Goal: Information Seeking & Learning: Learn about a topic

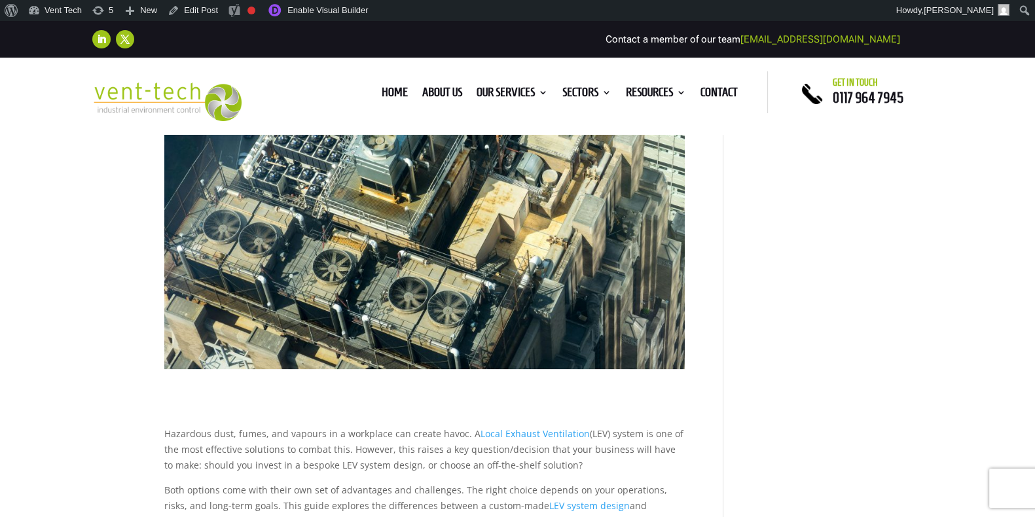
scroll to position [286, 0]
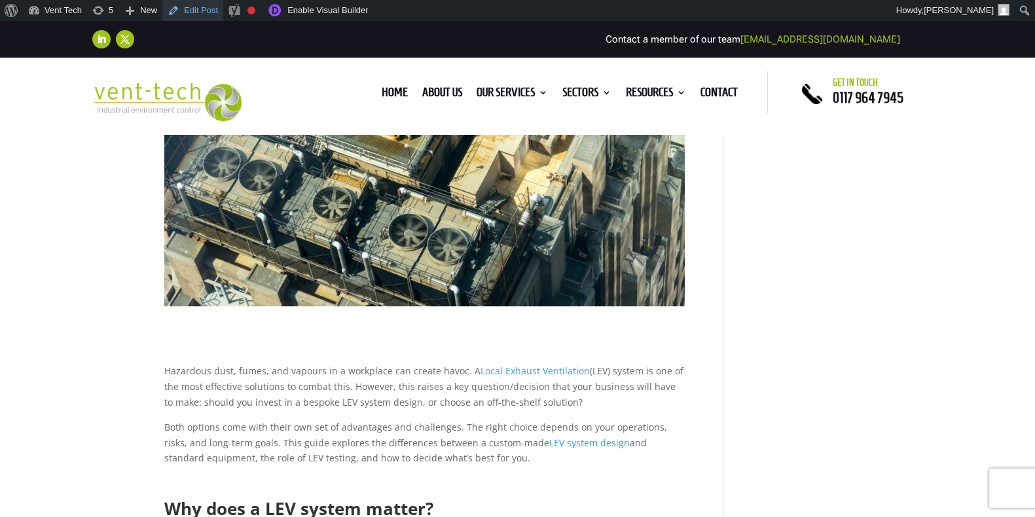
click at [189, 18] on link "Edit Post" at bounding box center [192, 10] width 61 height 21
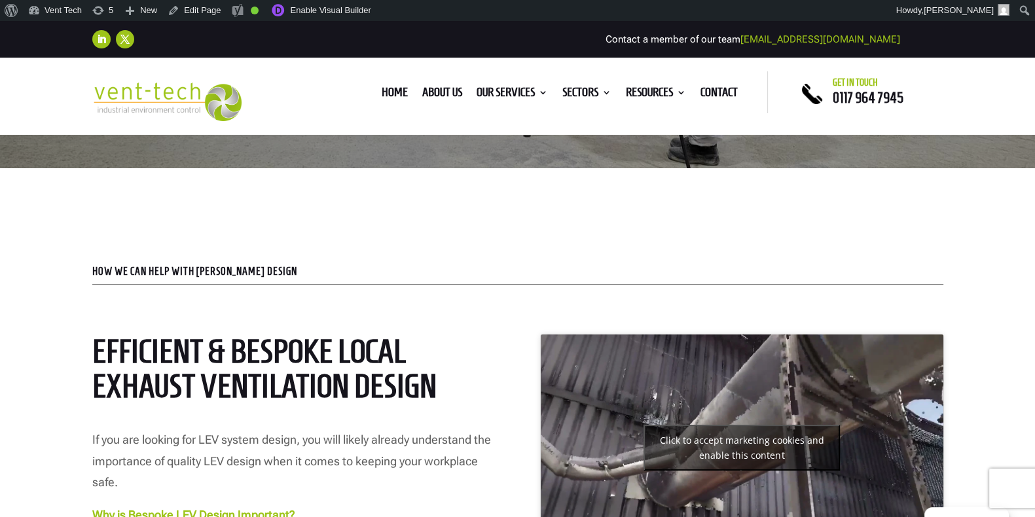
scroll to position [428, 0]
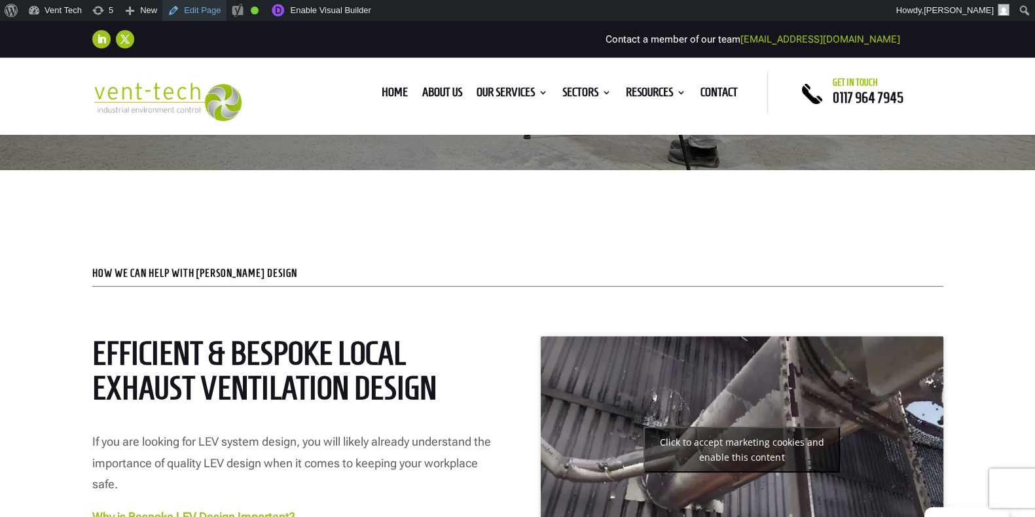
click at [210, 12] on link "Edit Page" at bounding box center [194, 10] width 64 height 21
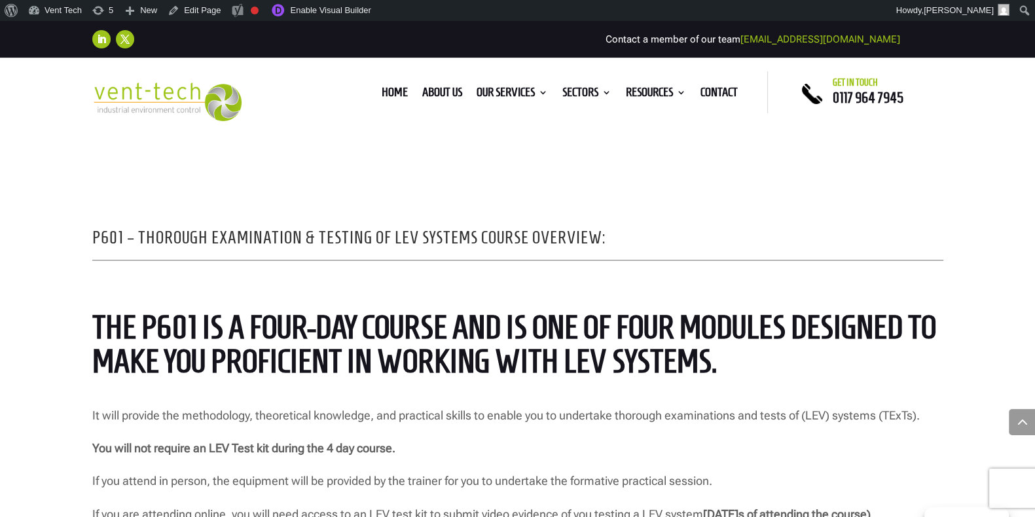
scroll to position [934, 0]
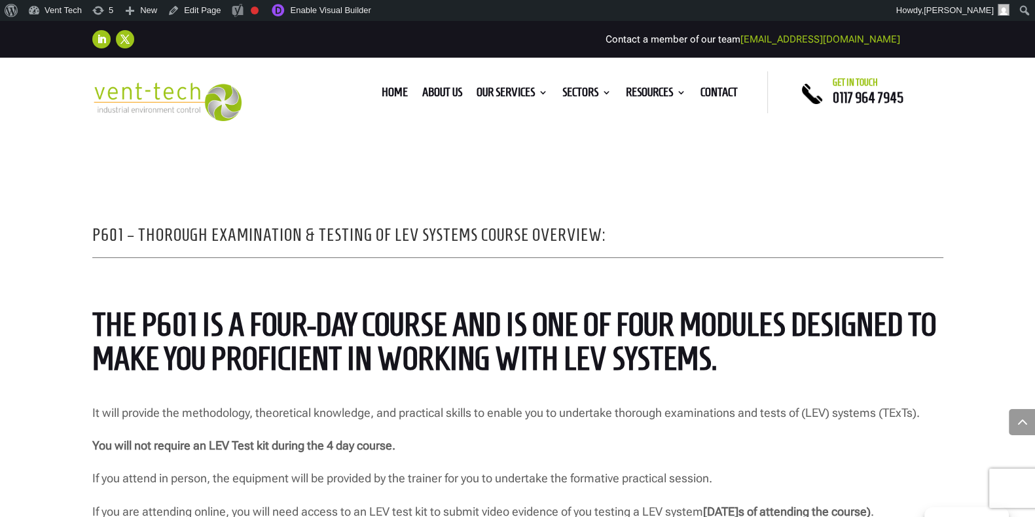
click at [372, 352] on span "The P601 is a four-day course and is one of four modules designed to make you p…" at bounding box center [514, 341] width 844 height 71
click at [197, 7] on link "Edit Page" at bounding box center [194, 10] width 64 height 21
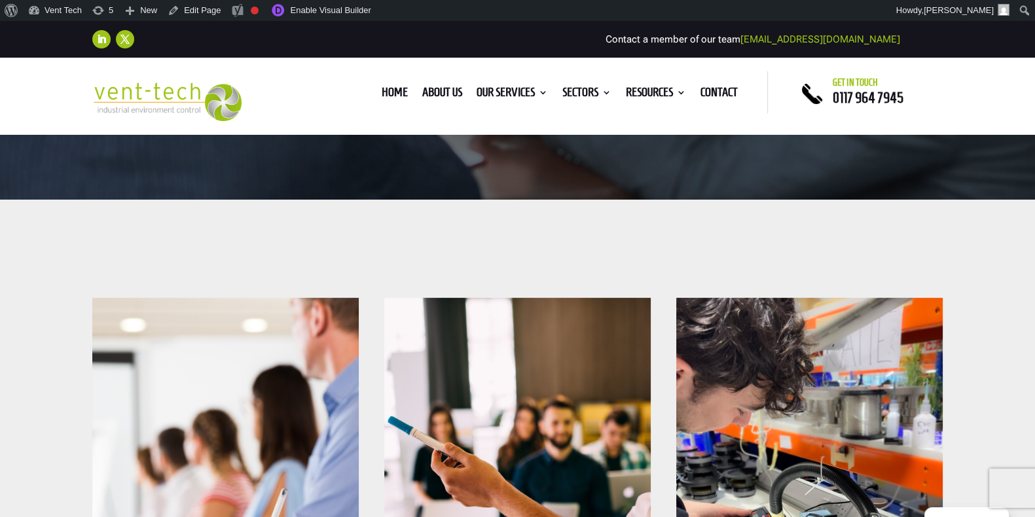
scroll to position [361, 0]
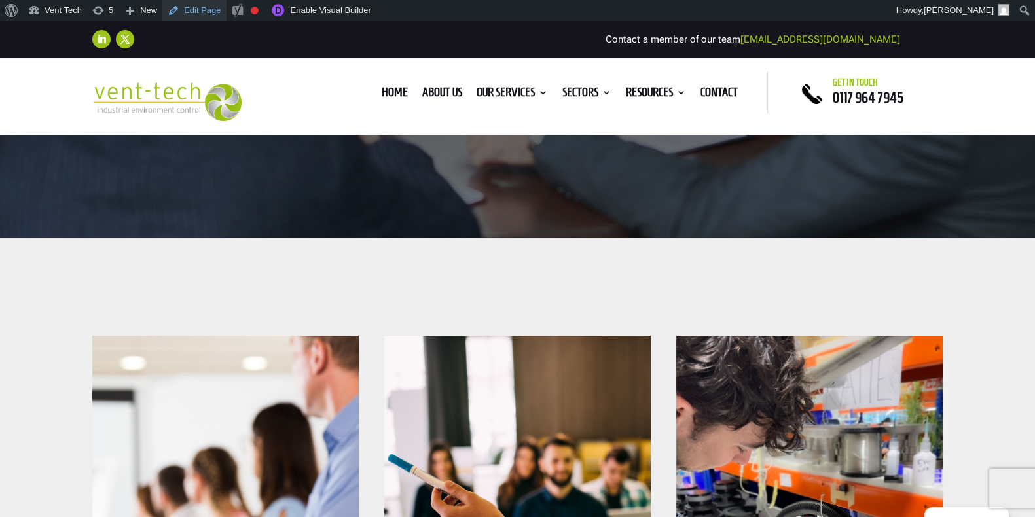
click at [193, 6] on link "Edit Page" at bounding box center [194, 10] width 64 height 21
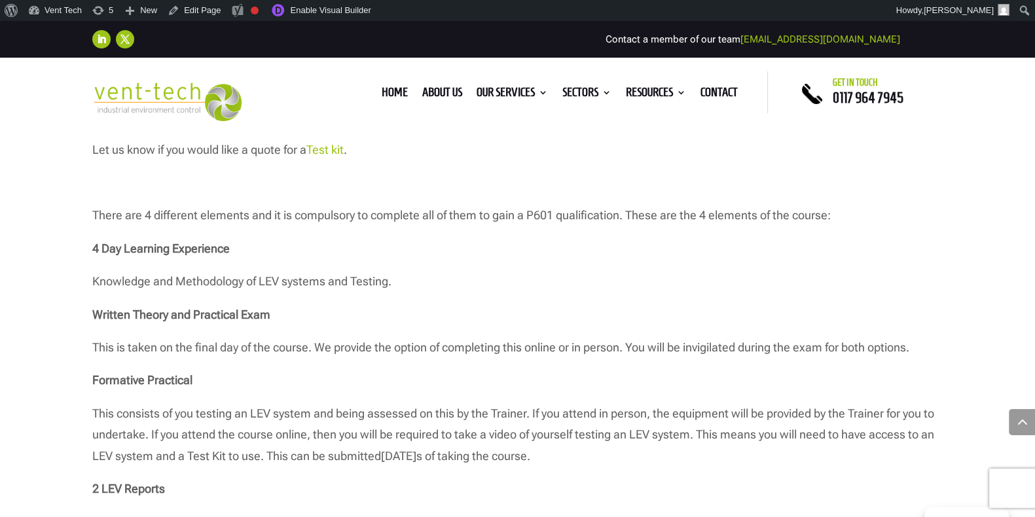
scroll to position [1363, 0]
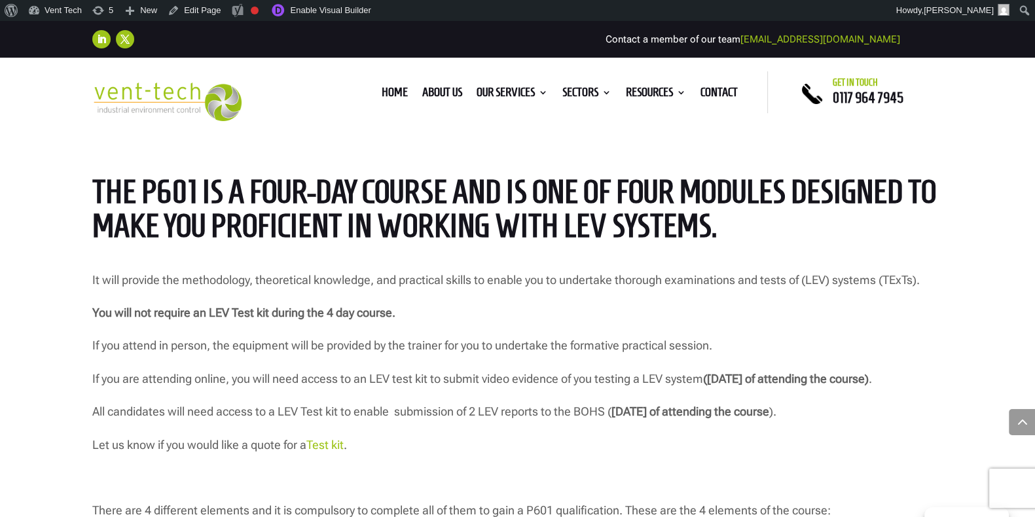
scroll to position [1069, 0]
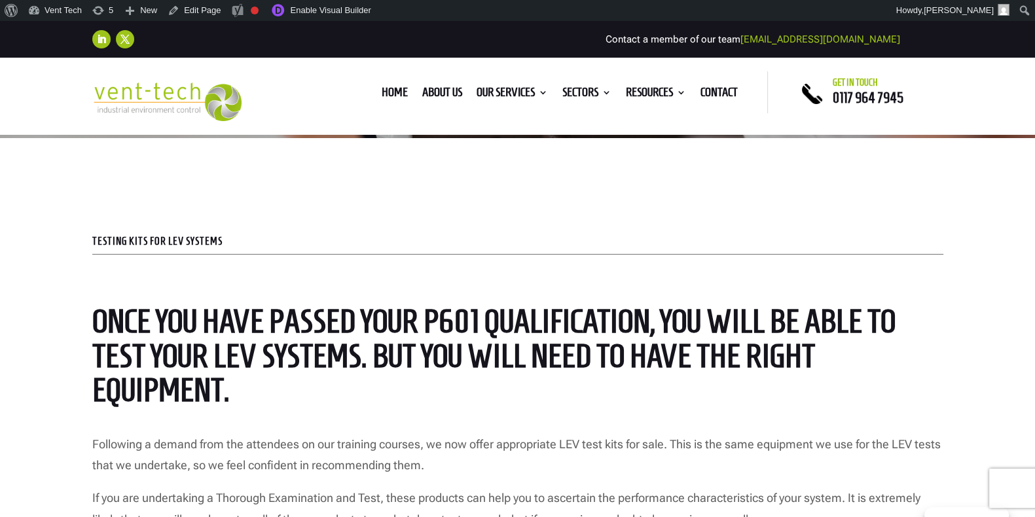
scroll to position [386, 0]
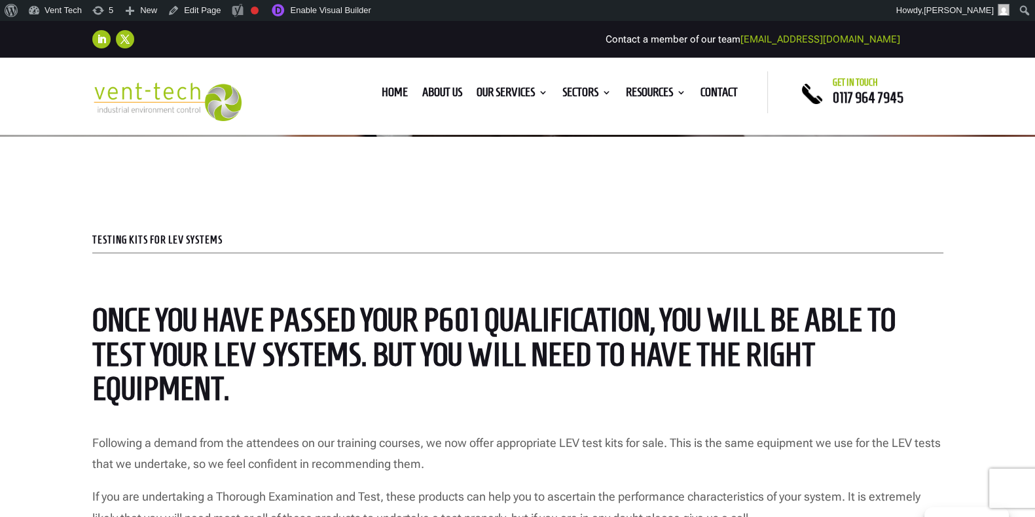
click at [189, 375] on span "Once you have passed your P601 qualification, you will be able to test your LEV…" at bounding box center [494, 354] width 804 height 105
click at [706, 329] on span "Once you have passed your P601 qualification, you will be able to test your LEV…" at bounding box center [494, 354] width 804 height 105
click at [240, 307] on span "Once you have passed your P601 qualification, you will be able to test your LEV…" at bounding box center [494, 354] width 804 height 105
drag, startPoint x: 240, startPoint y: 307, endPoint x: 314, endPoint y: 10, distance: 305.8
click at [314, 10] on link "Enable Visual Builder" at bounding box center [320, 10] width 113 height 21
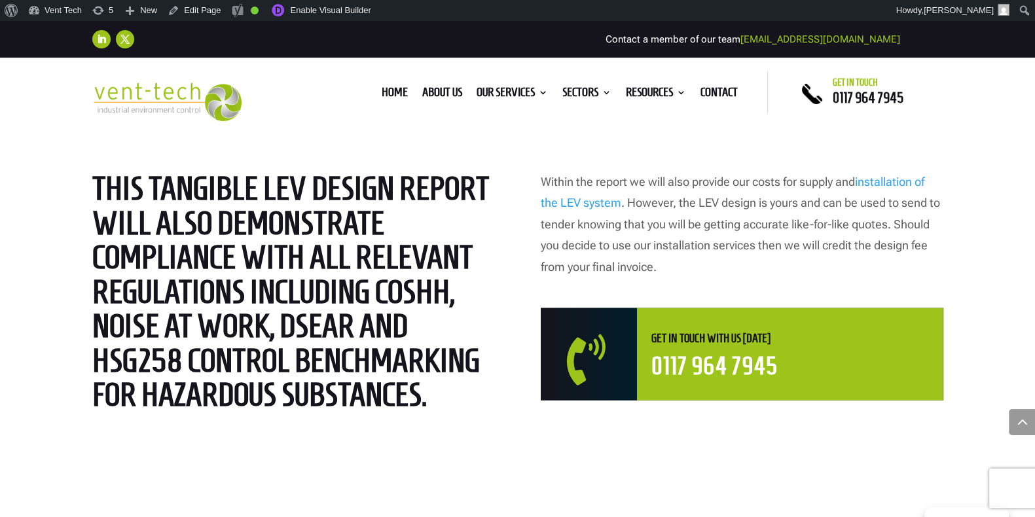
scroll to position [3491, 0]
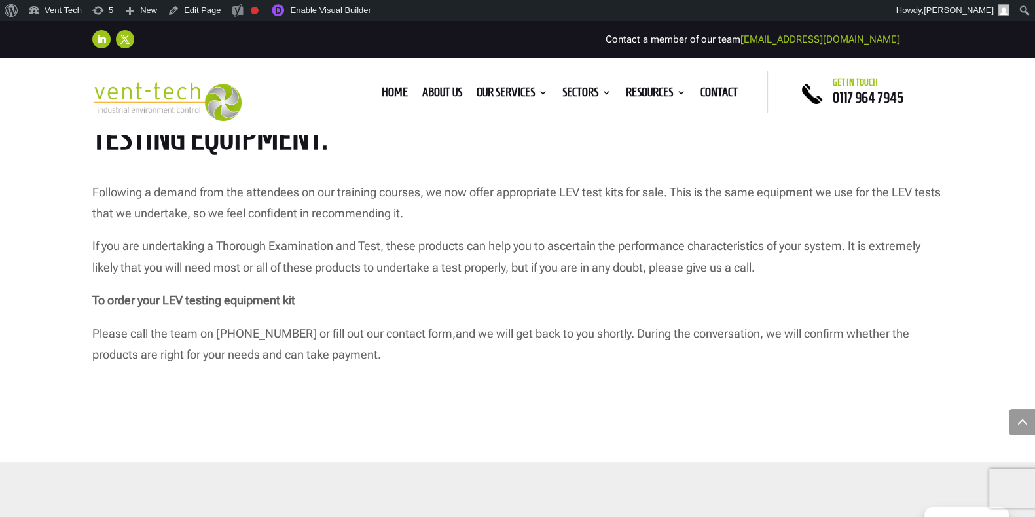
scroll to position [638, 0]
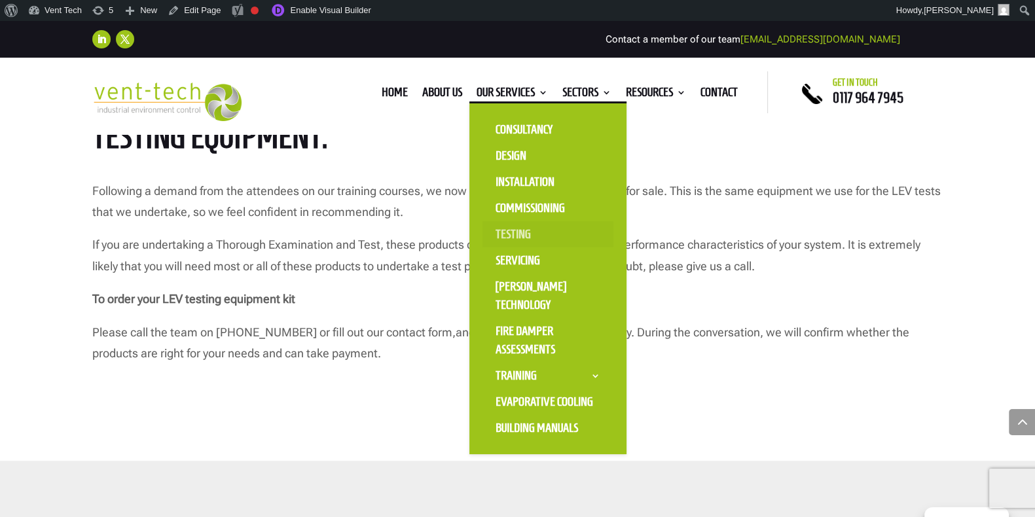
click at [501, 231] on link "Testing" at bounding box center [548, 234] width 131 height 26
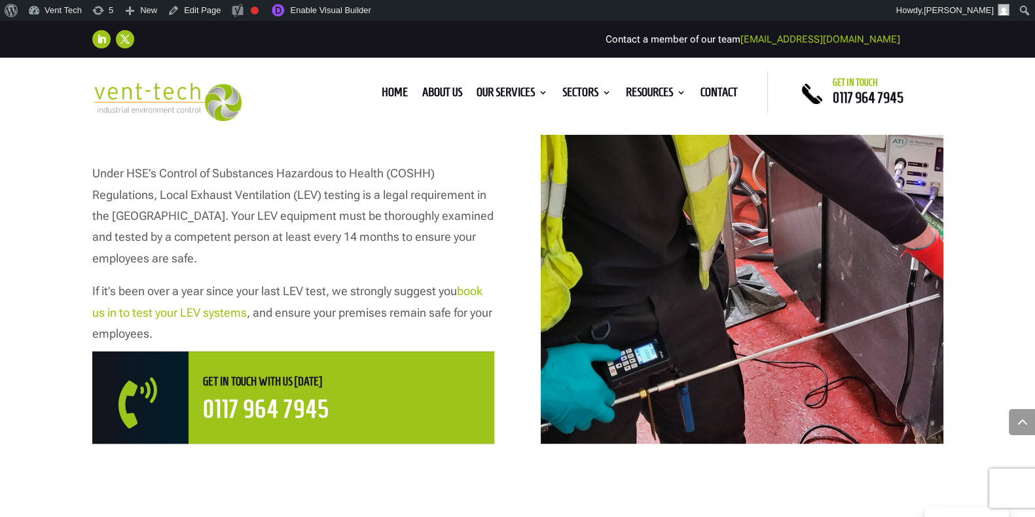
scroll to position [726, 0]
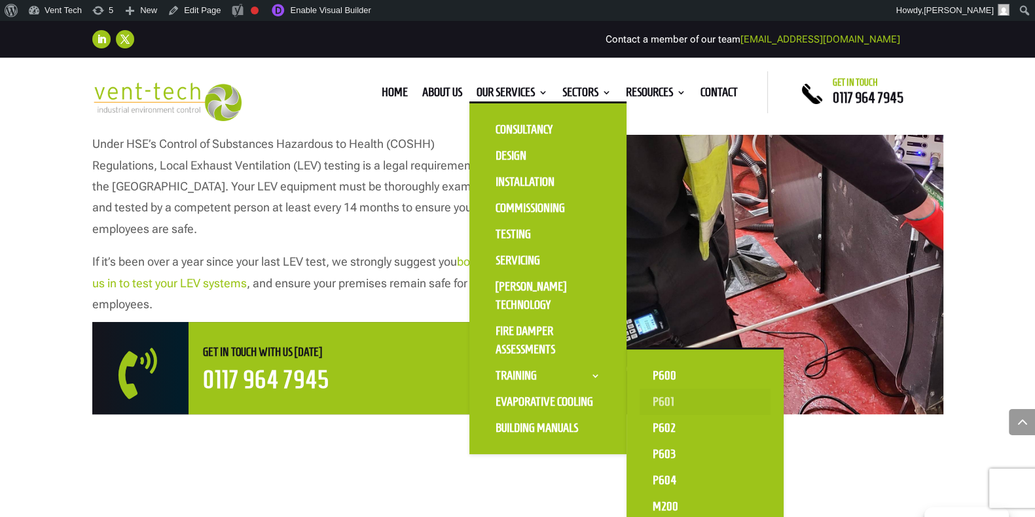
click at [657, 395] on link "P601" at bounding box center [705, 402] width 131 height 26
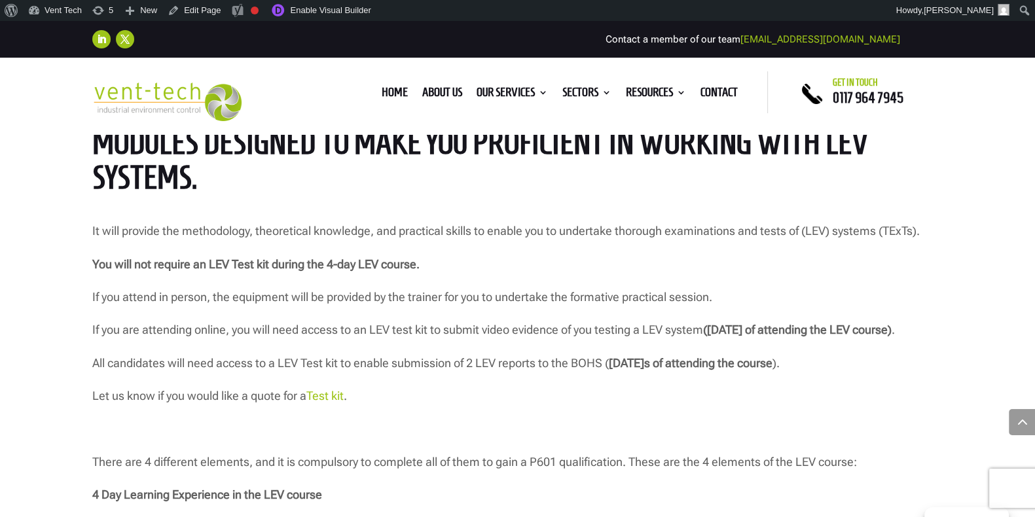
scroll to position [1225, 0]
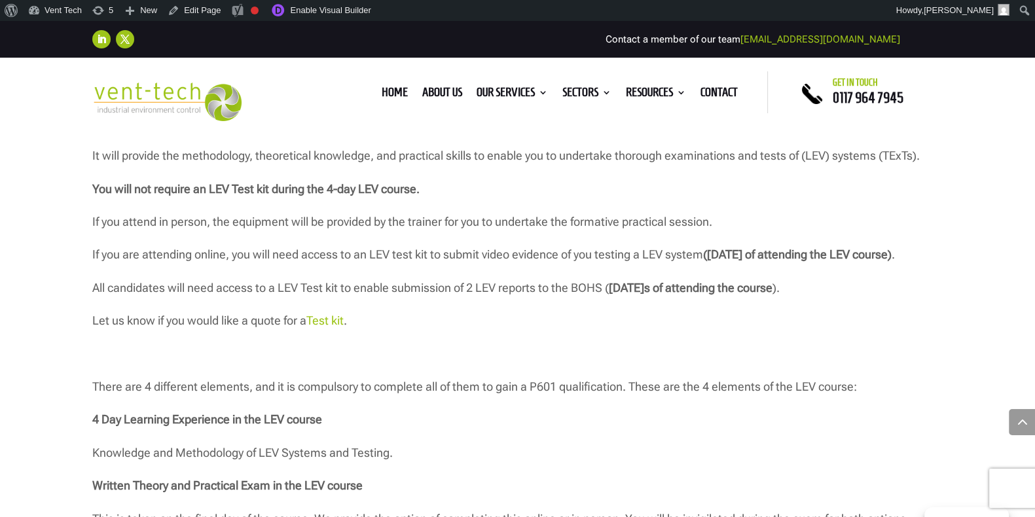
click at [324, 327] on link "Test kit" at bounding box center [324, 321] width 37 height 14
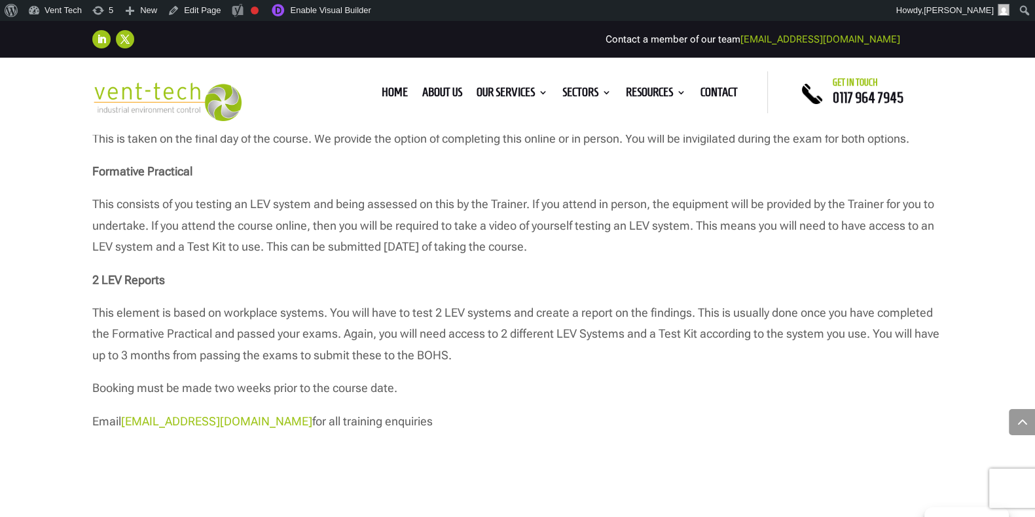
scroll to position [1591, 0]
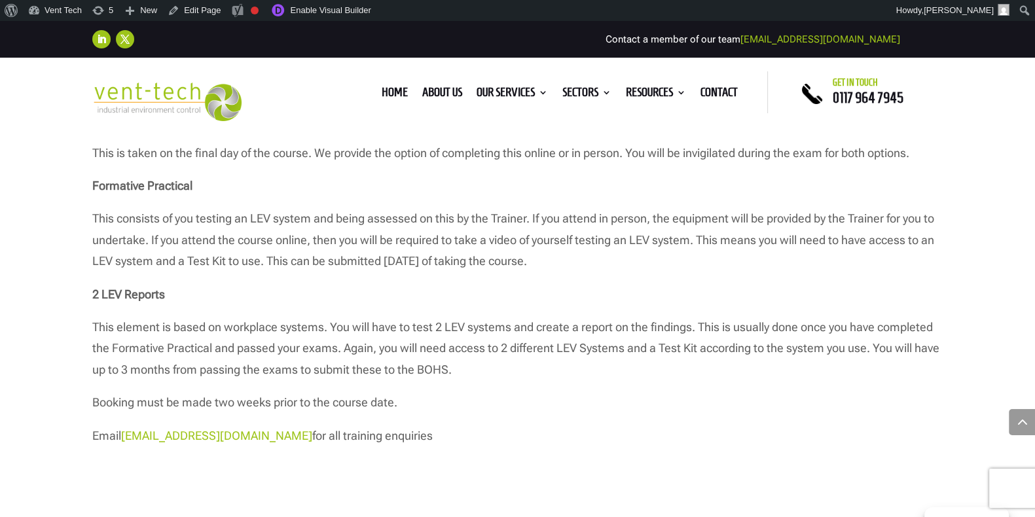
click at [269, 242] on p "This consists of you testing an LEV system and being assessed on this by the Tr…" at bounding box center [517, 245] width 851 height 75
click at [291, 1] on link "Enable Visual Builder" at bounding box center [320, 10] width 113 height 21
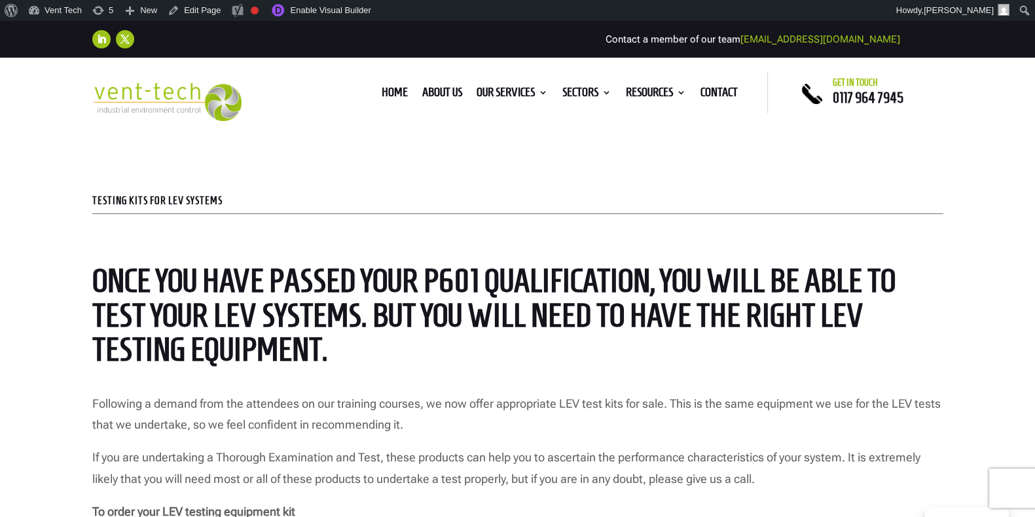
scroll to position [418, 0]
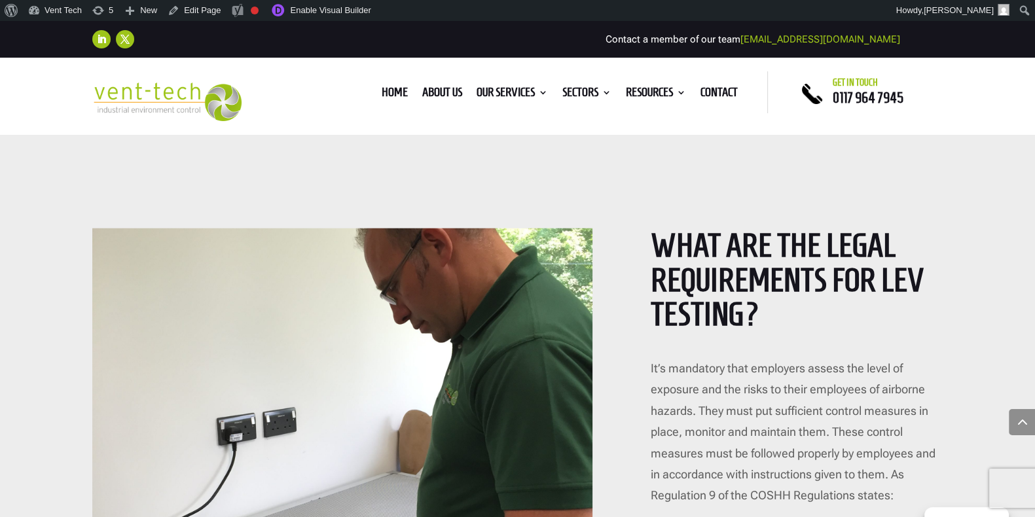
scroll to position [4303, 0]
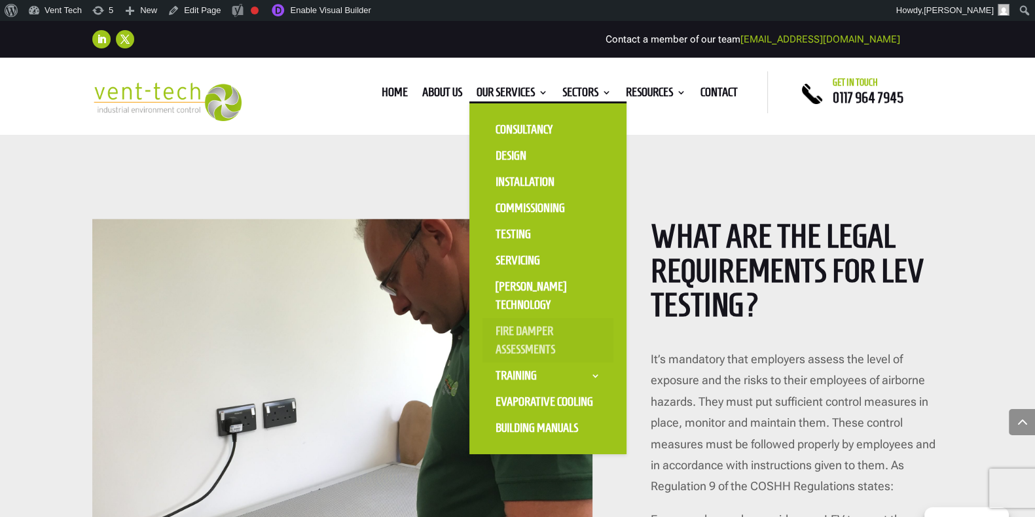
click at [528, 329] on link "Fire Damper Assessments" at bounding box center [548, 340] width 131 height 45
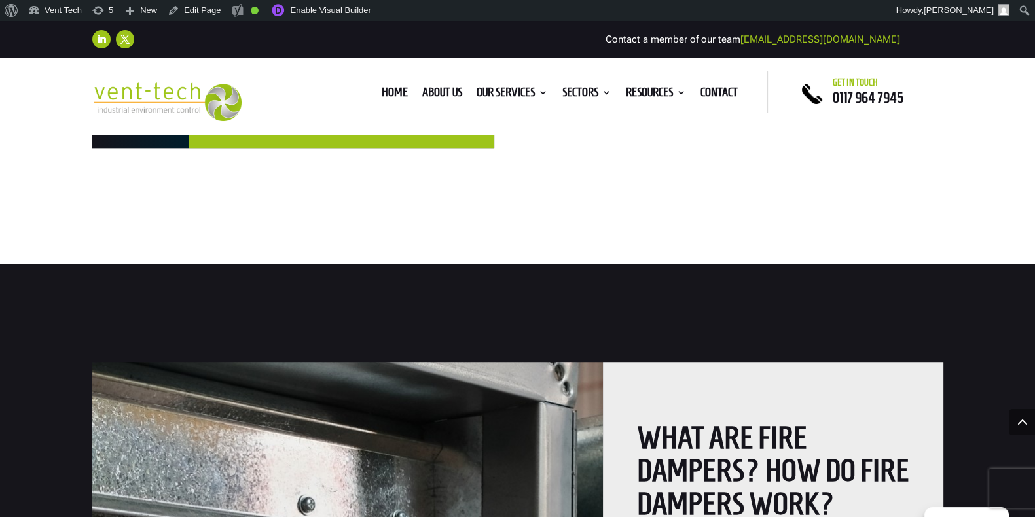
scroll to position [1088, 0]
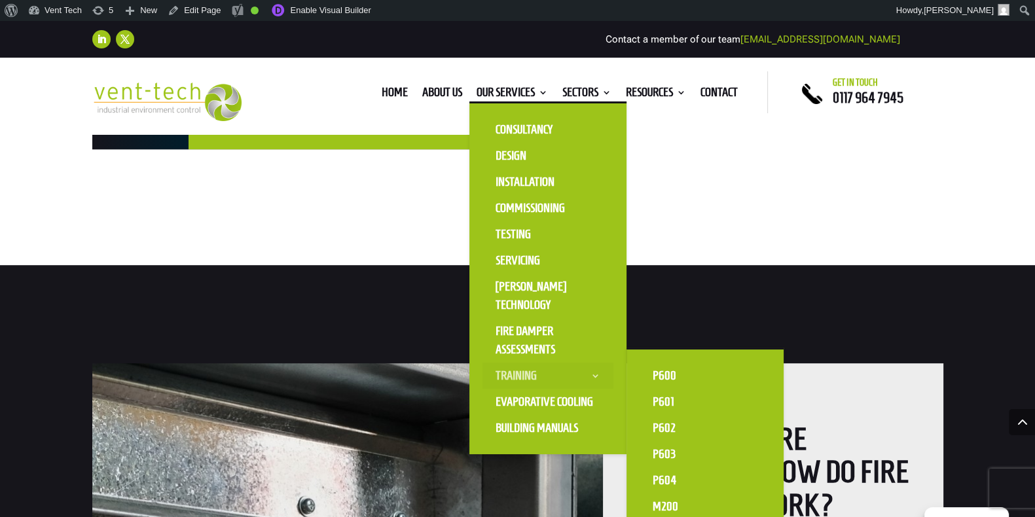
click at [527, 371] on link "Training" at bounding box center [548, 376] width 131 height 26
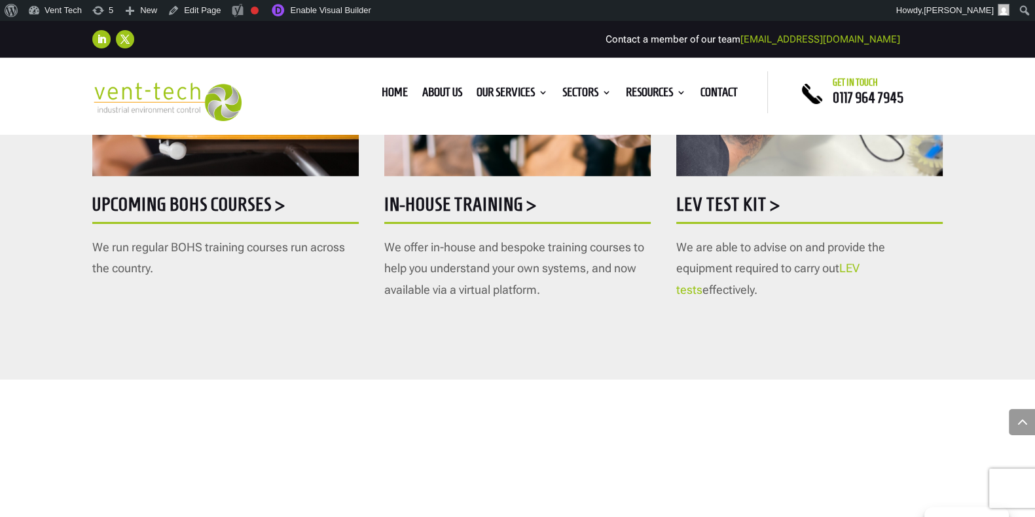
scroll to position [867, 0]
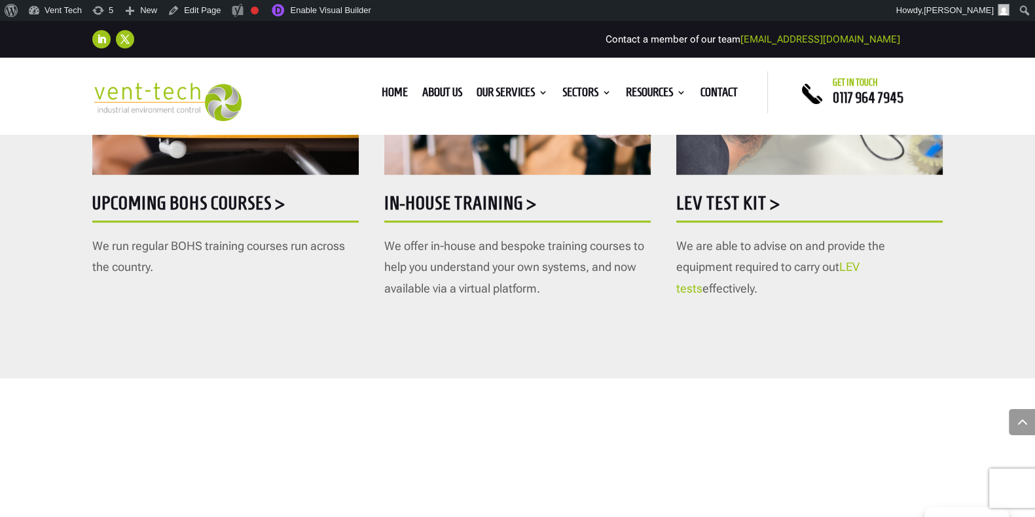
click at [200, 191] on div "Upcoming BOHS courses > We run regular BOHS training courses run across the cou…" at bounding box center [225, 44] width 267 height 429
click at [206, 206] on h5 "Upcoming BOHS courses >" at bounding box center [225, 207] width 267 height 26
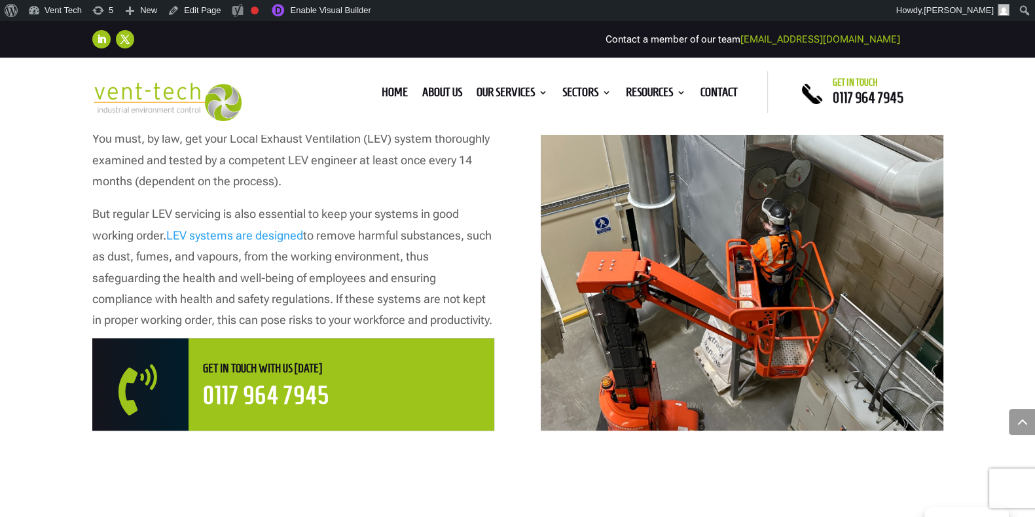
scroll to position [731, 0]
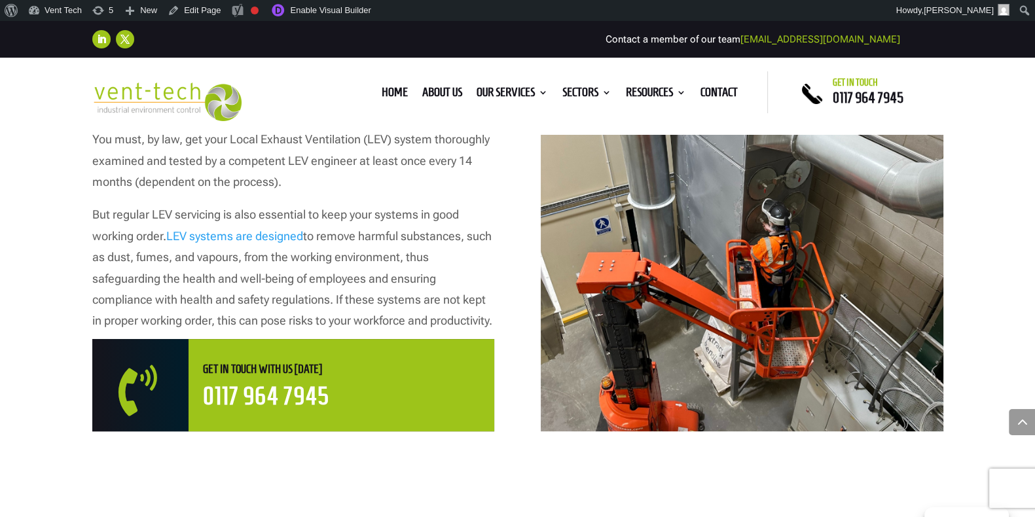
click at [223, 229] on link "LEV systems are designed" at bounding box center [234, 236] width 137 height 14
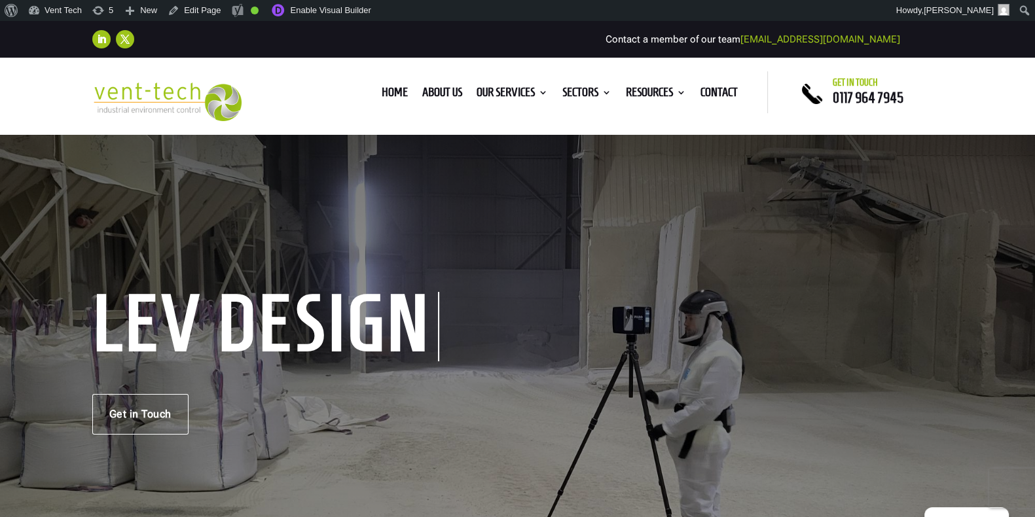
click at [326, 100] on div "Home About us Our Services Consultancy Design Installation Commissioning Testin…" at bounding box center [502, 93] width 470 height 20
click at [393, 201] on div "LEV Design Get in Touch" at bounding box center [517, 365] width 1035 height 466
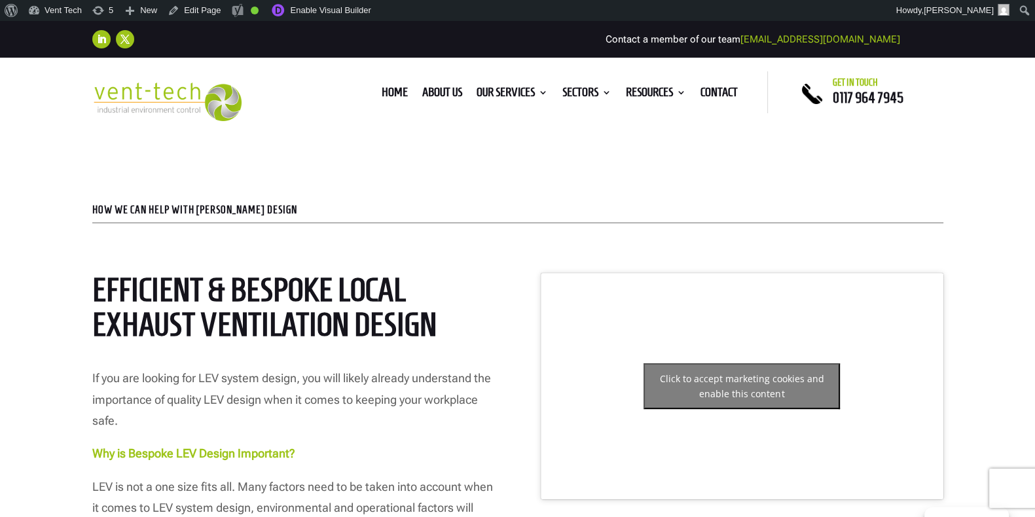
scroll to position [494, 0]
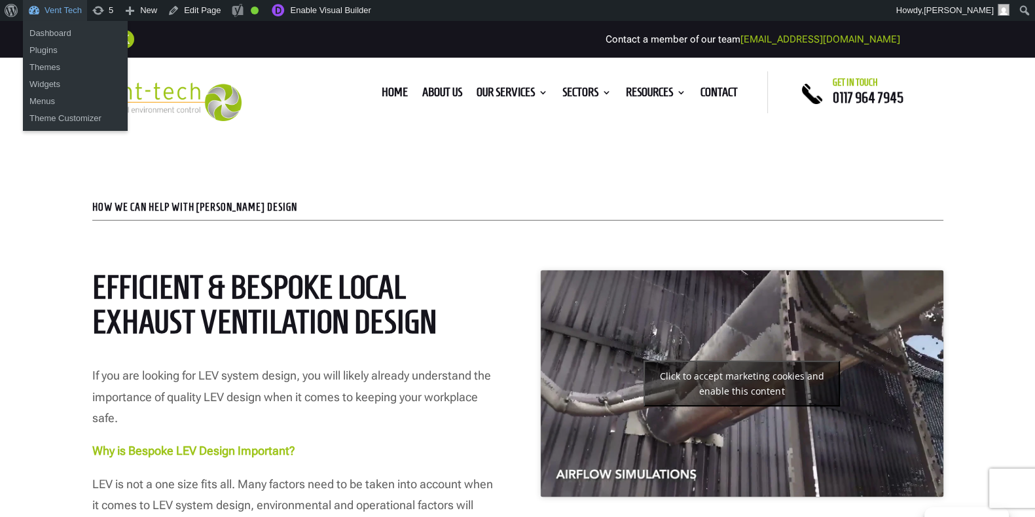
click at [47, 8] on link "Vent Tech" at bounding box center [55, 10] width 64 height 21
